Goal: Task Accomplishment & Management: Complete application form

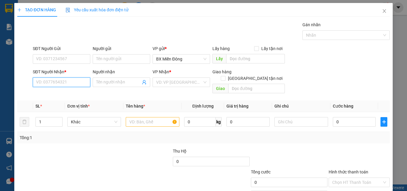
click at [53, 84] on input "SĐT Người Nhận *" at bounding box center [61, 82] width 57 height 10
type input "0326944777"
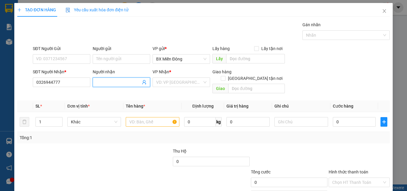
click at [104, 85] on input "Người nhận" at bounding box center [118, 82] width 44 height 7
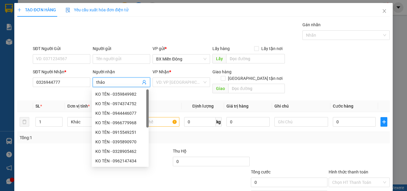
click at [105, 80] on input "thảo" at bounding box center [118, 82] width 44 height 7
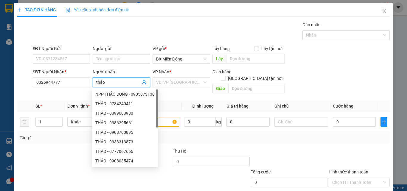
click at [105, 80] on input "thảo" at bounding box center [118, 82] width 44 height 7
type input "THẢO"
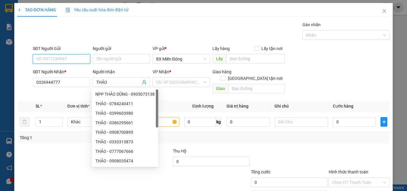
click at [46, 62] on input "SĐT Người Gửi" at bounding box center [61, 59] width 57 height 10
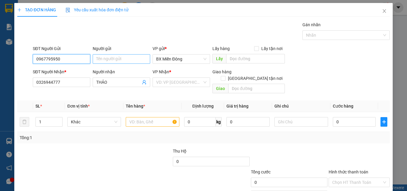
type input "0967795950"
drag, startPoint x: 99, startPoint y: 63, endPoint x: 102, endPoint y: 60, distance: 4.0
click at [99, 62] on input "Người gửi" at bounding box center [121, 59] width 57 height 10
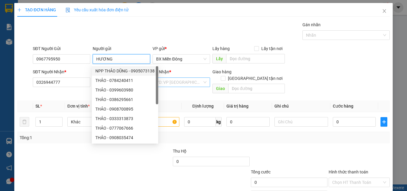
type input "HƯƠNG"
click at [181, 84] on input "search" at bounding box center [179, 82] width 46 height 9
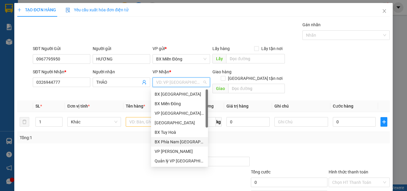
click at [175, 141] on div "BX Phía Nam [GEOGRAPHIC_DATA]" at bounding box center [180, 142] width 50 height 7
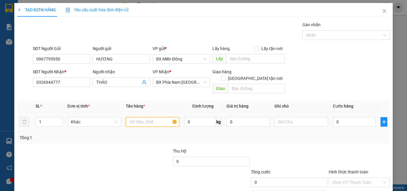
click at [137, 117] on input "text" at bounding box center [153, 122] width 54 height 10
click at [59, 119] on span "up" at bounding box center [59, 121] width 4 height 4
type input "3"
click at [56, 117] on span "Increase Value" at bounding box center [59, 119] width 7 height 5
click at [133, 117] on input "text" at bounding box center [153, 122] width 54 height 10
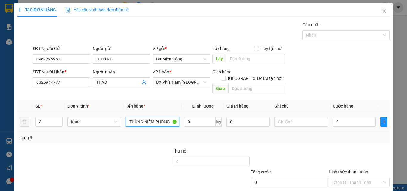
type input "THÙNG NIÊM PHONG"
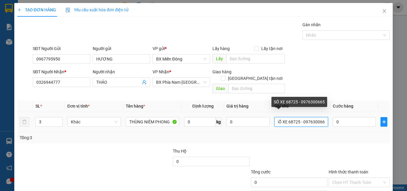
scroll to position [0, 4]
type input "SỐ XE 68725 - 0976300665"
type input "1"
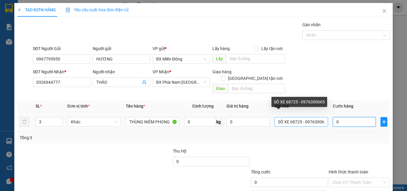
type input "1"
type input "15"
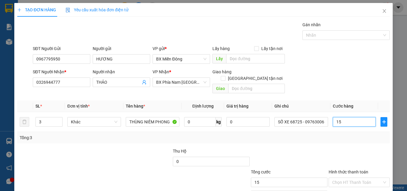
type input "150"
type input "150.000"
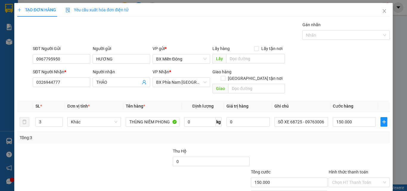
click at [335, 148] on div at bounding box center [359, 158] width 62 height 21
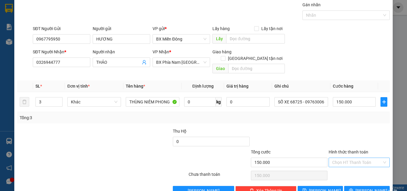
scroll to position [29, 0]
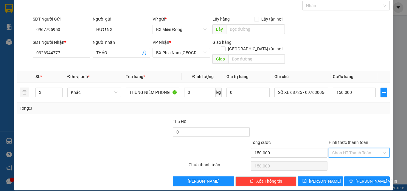
drag, startPoint x: 335, startPoint y: 145, endPoint x: 338, endPoint y: 153, distance: 8.5
click at [336, 148] on input "Hình thức thanh toán" at bounding box center [357, 152] width 50 height 9
click at [340, 161] on div "Tại văn phòng" at bounding box center [355, 158] width 53 height 7
type input "0"
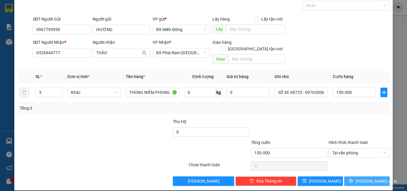
click at [352, 179] on icon "printer" at bounding box center [351, 181] width 4 height 4
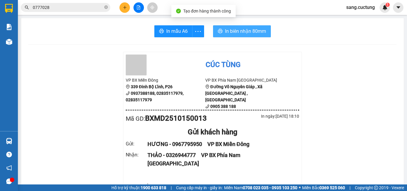
click at [227, 28] on span "In biên nhận 80mm" at bounding box center [245, 30] width 41 height 7
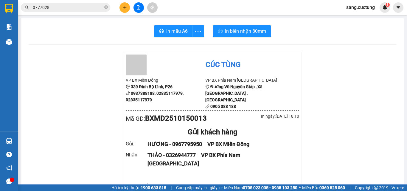
click at [125, 6] on icon "plus" at bounding box center [125, 7] width 4 height 4
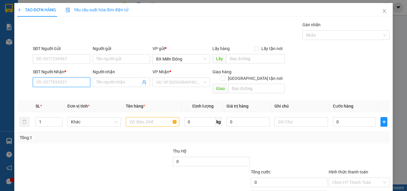
click at [58, 82] on input "SĐT Người Nhận *" at bounding box center [61, 82] width 57 height 10
click at [58, 92] on div "0987959685 - THỦY" at bounding box center [61, 94] width 50 height 7
type input "0987959685"
type input "THỦY"
type input "5 [PERSON_NAME]"
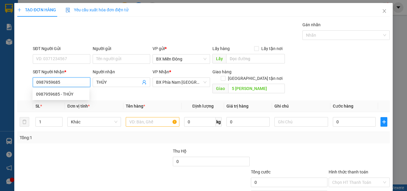
type input "150.000"
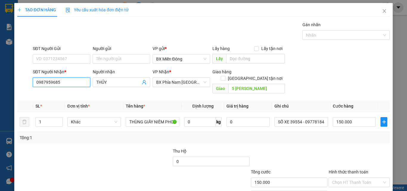
type input "0987959685"
click at [61, 67] on form "SĐT Người Gửi VD: 0371234567 Người gửi Tên người gửi VP gửi * BX Miền Đông Lấy …" at bounding box center [203, 70] width 372 height 51
click at [61, 54] on div "SĐT Người Gửi" at bounding box center [61, 49] width 57 height 9
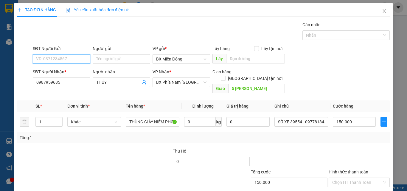
click at [57, 63] on input "SĐT Người Gửi" at bounding box center [61, 59] width 57 height 10
click at [56, 73] on div "0933220495 - TRUNG" at bounding box center [61, 71] width 50 height 7
type input "0933220495"
type input "TRUNG"
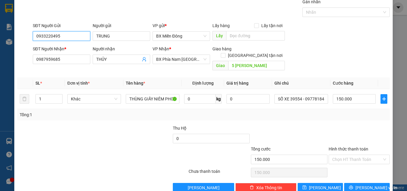
scroll to position [29, 0]
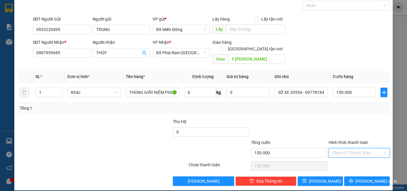
click at [340, 149] on input "Hình thức thanh toán" at bounding box center [357, 152] width 50 height 9
click at [346, 158] on div "Tại văn phòng" at bounding box center [355, 158] width 53 height 7
type input "0"
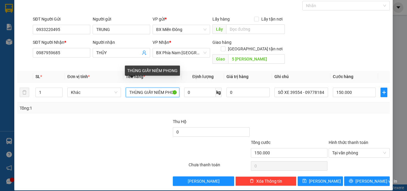
scroll to position [0, 5]
drag, startPoint x: 141, startPoint y: 86, endPoint x: 262, endPoint y: 114, distance: 123.3
click at [262, 114] on div "Transit Pickup Surcharge Ids Transit Deliver Surcharge Ids Transit Deliver Surc…" at bounding box center [203, 89] width 372 height 194
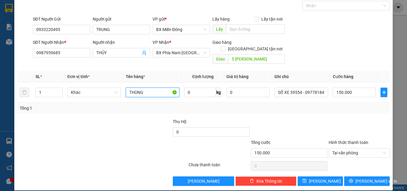
scroll to position [0, 0]
type input "THÙNG XỐP"
drag, startPoint x: 356, startPoint y: 172, endPoint x: 356, endPoint y: 169, distance: 3.0
click at [357, 176] on button "[PERSON_NAME] và In" at bounding box center [367, 181] width 46 height 10
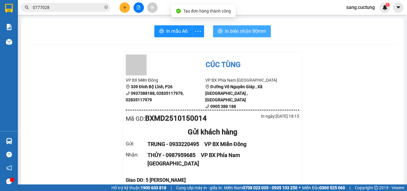
click at [251, 30] on span "In biên nhận 80mm" at bounding box center [245, 30] width 41 height 7
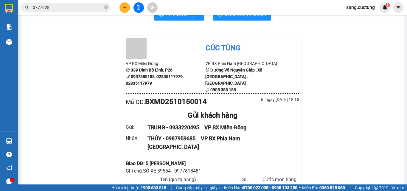
scroll to position [30, 0]
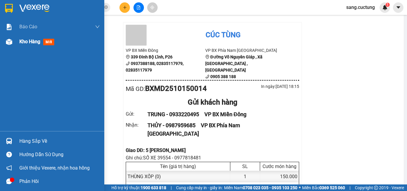
click at [13, 44] on div at bounding box center [9, 42] width 10 height 10
